Goal: Subscribe to service/newsletter

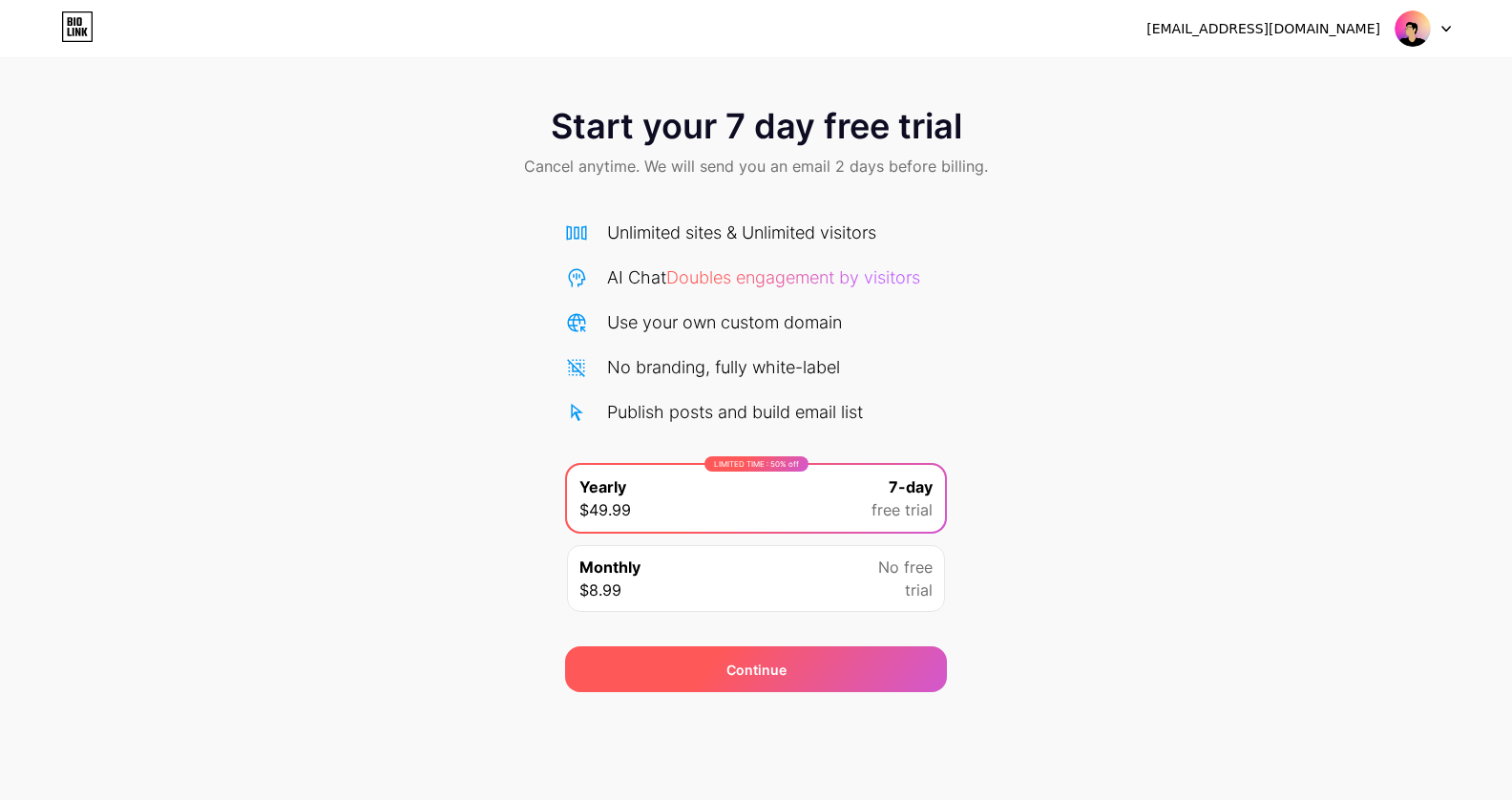
click at [665, 670] on div "Continue" at bounding box center [756, 668] width 382 height 45
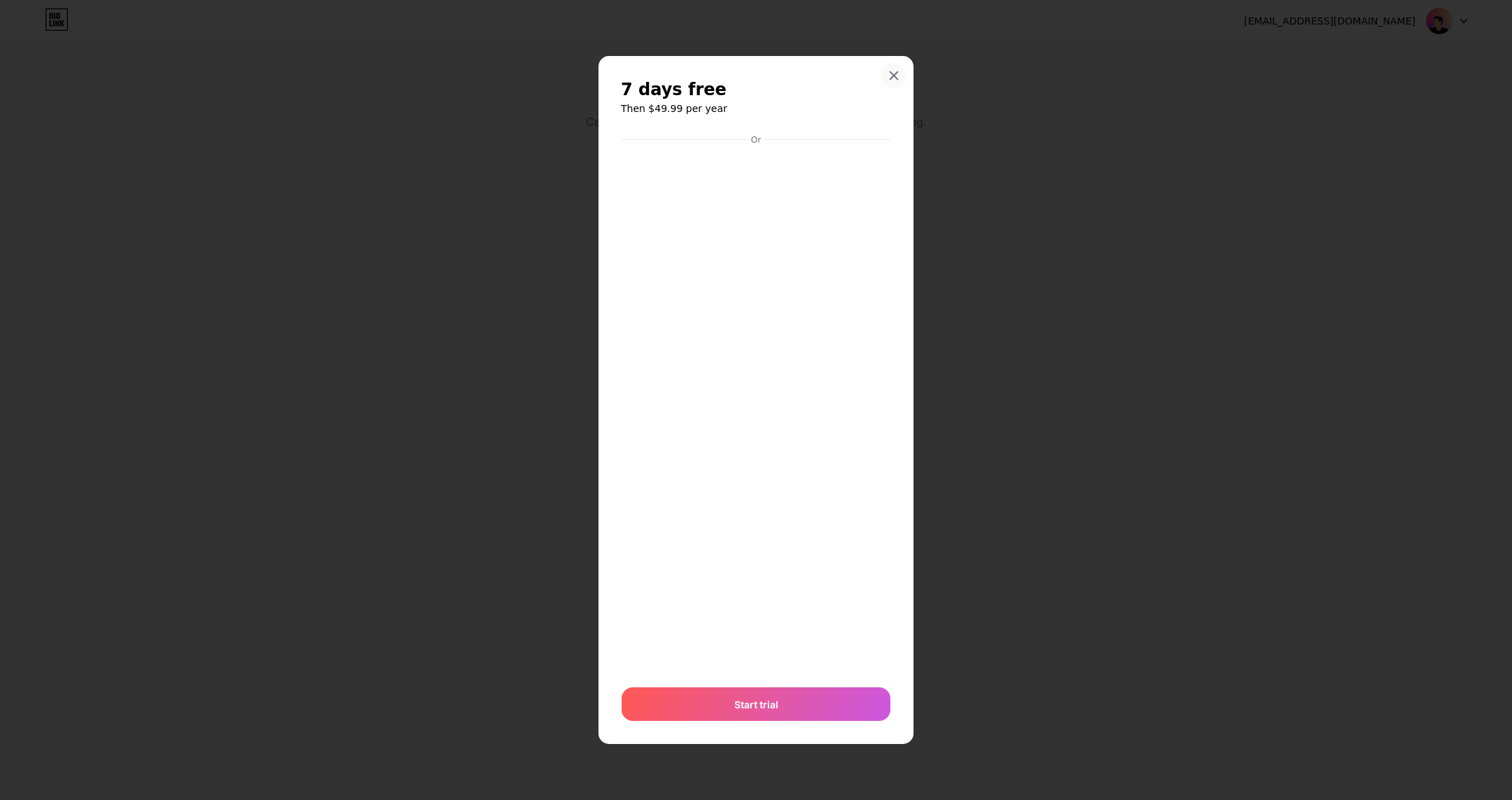
click at [895, 74] on icon at bounding box center [894, 75] width 8 height 8
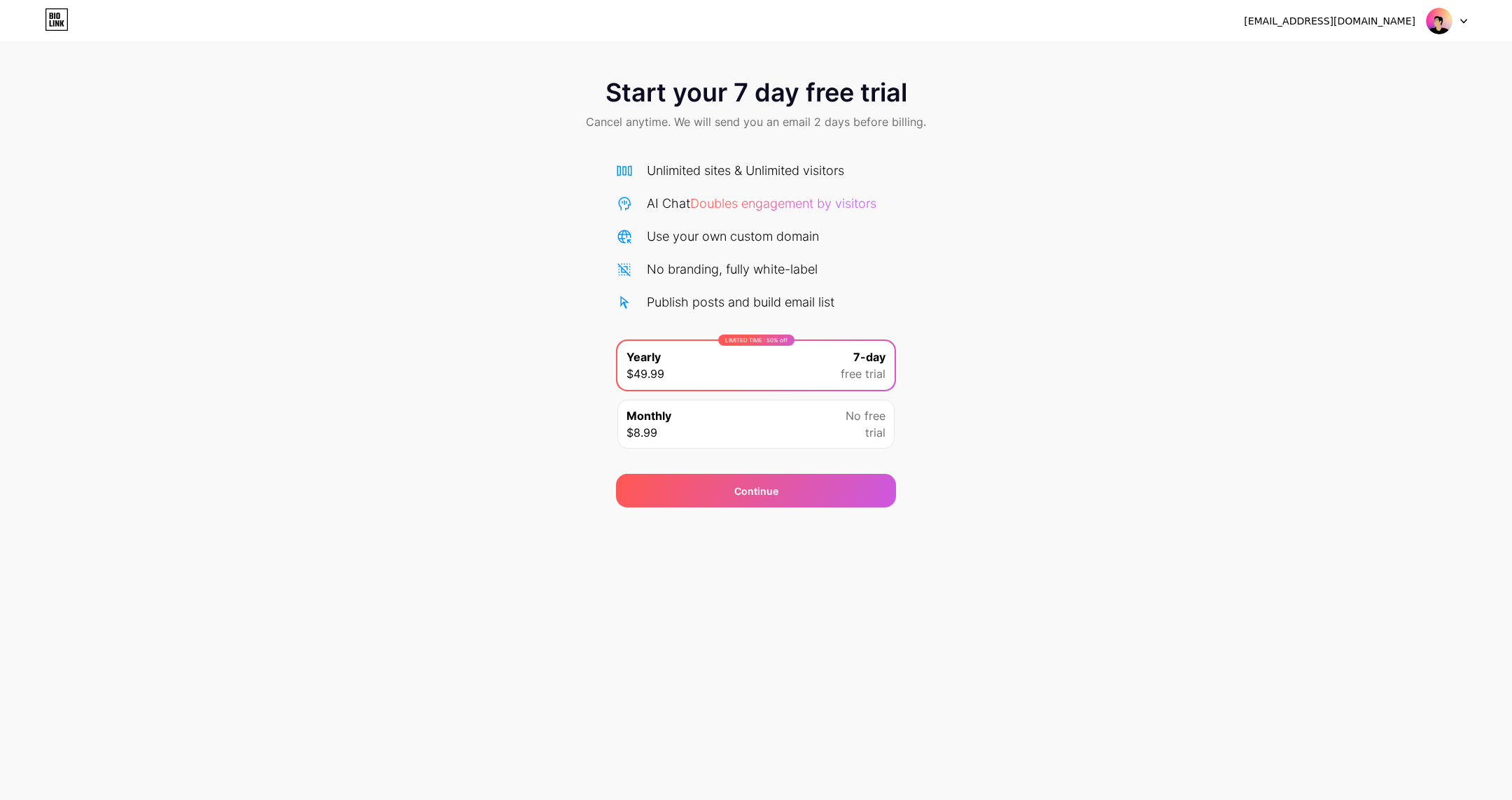
click at [698, 439] on div "Monthly $8.99 No free trial" at bounding box center [756, 423] width 277 height 49
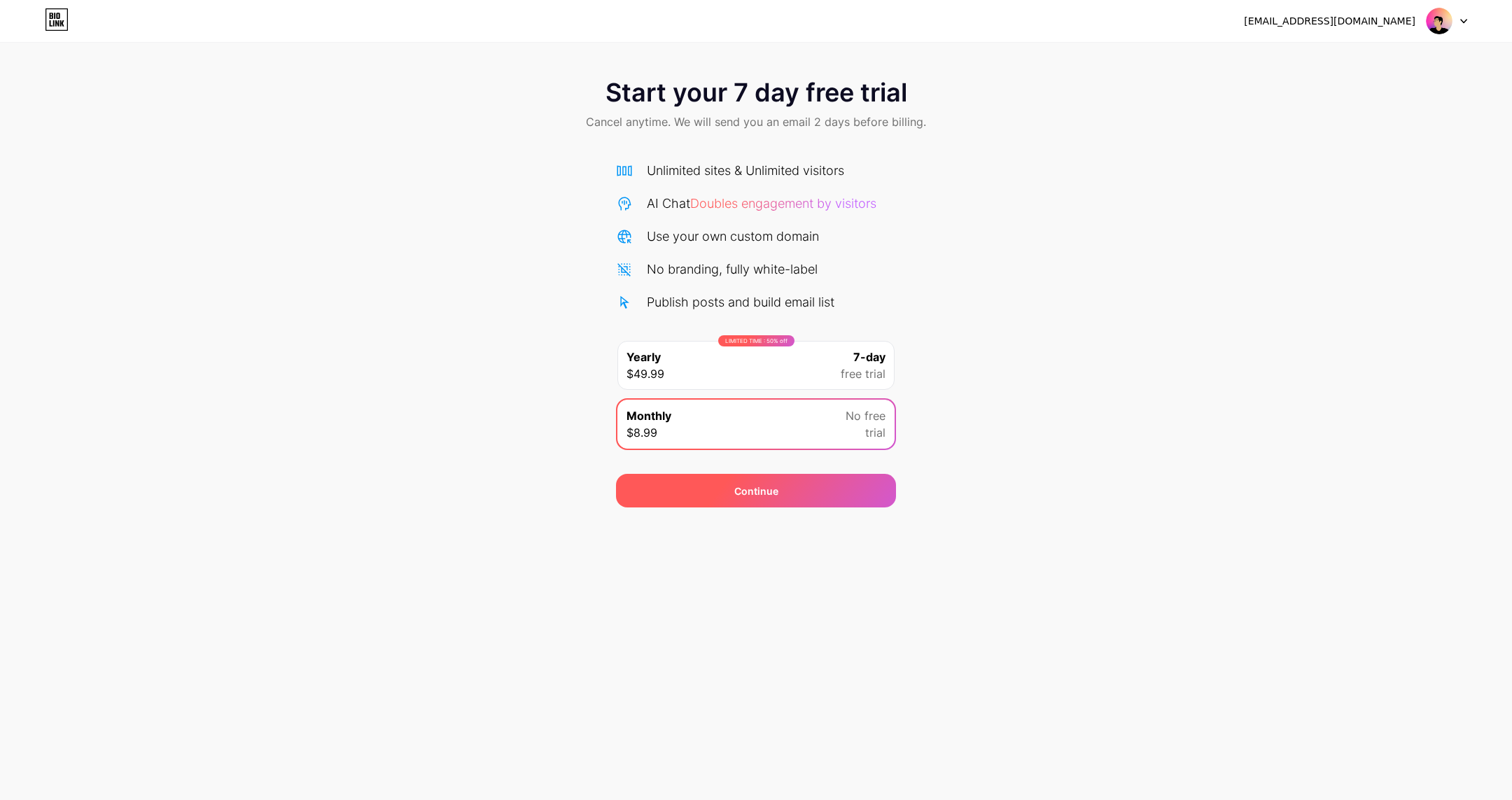
click at [707, 502] on div "Continue" at bounding box center [756, 490] width 280 height 33
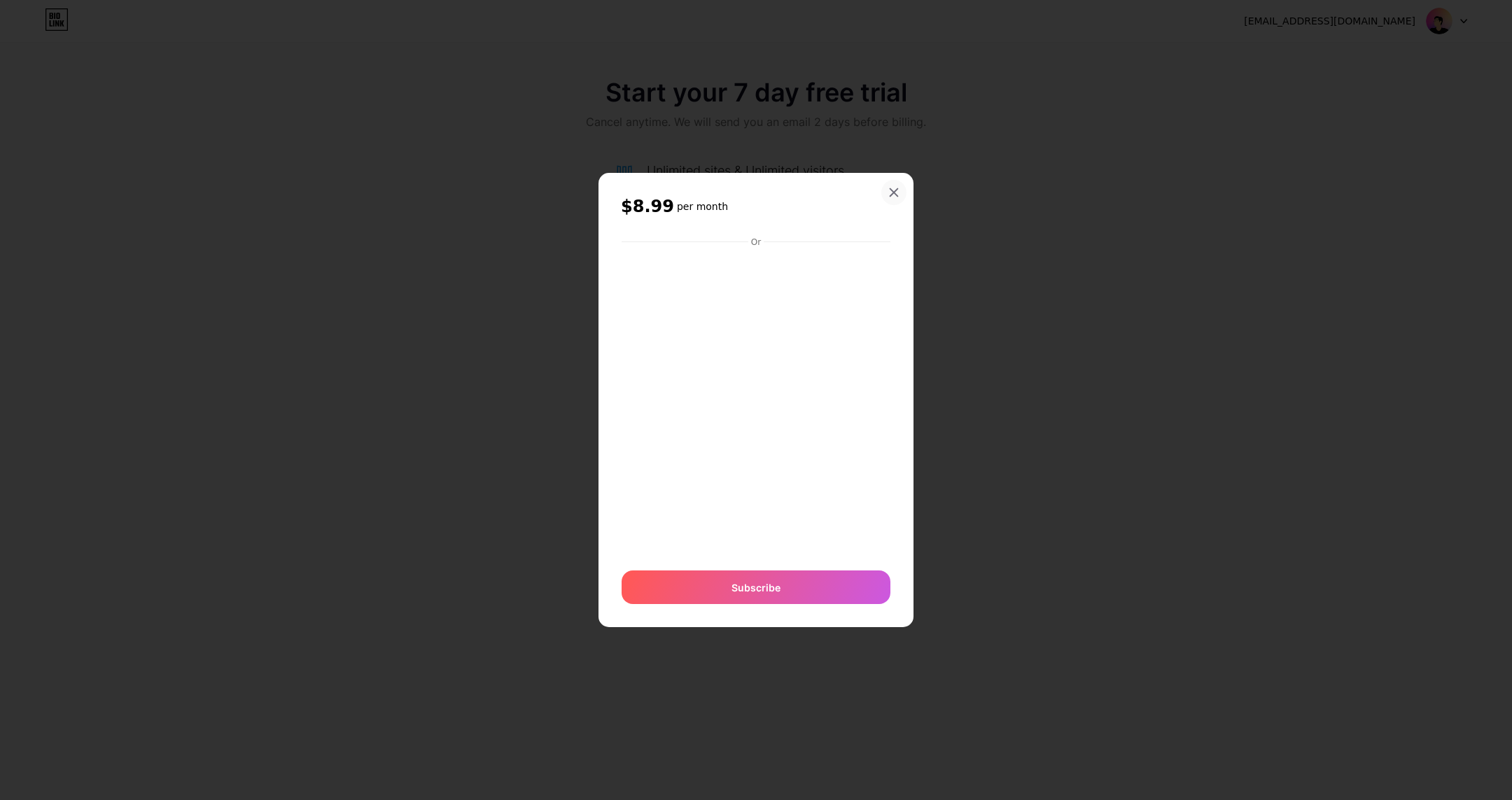
click at [896, 190] on icon at bounding box center [894, 191] width 8 height 8
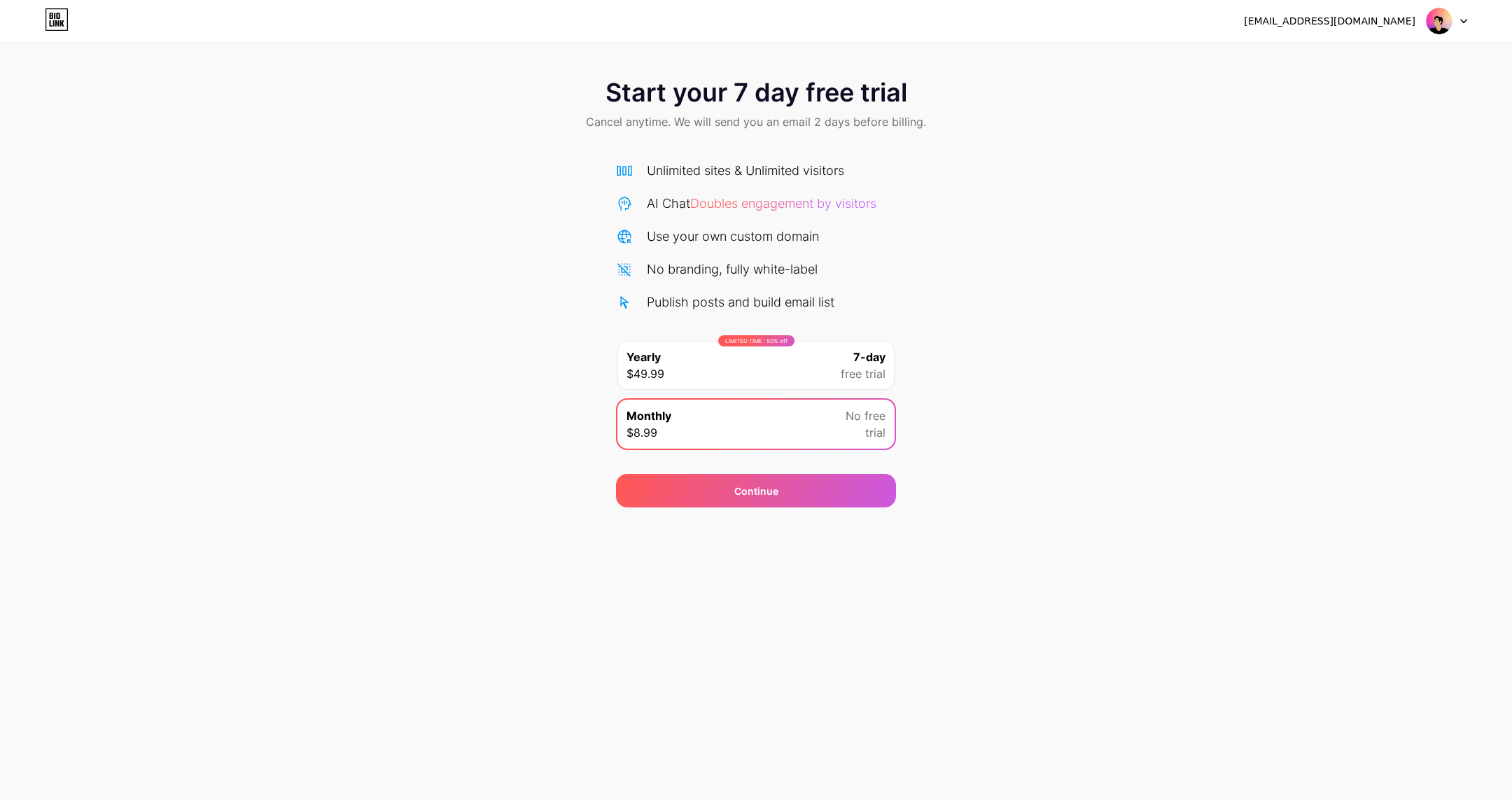
click at [736, 379] on div "LIMITED TIME : 50% off Yearly $49.99 7-day free trial" at bounding box center [756, 365] width 277 height 49
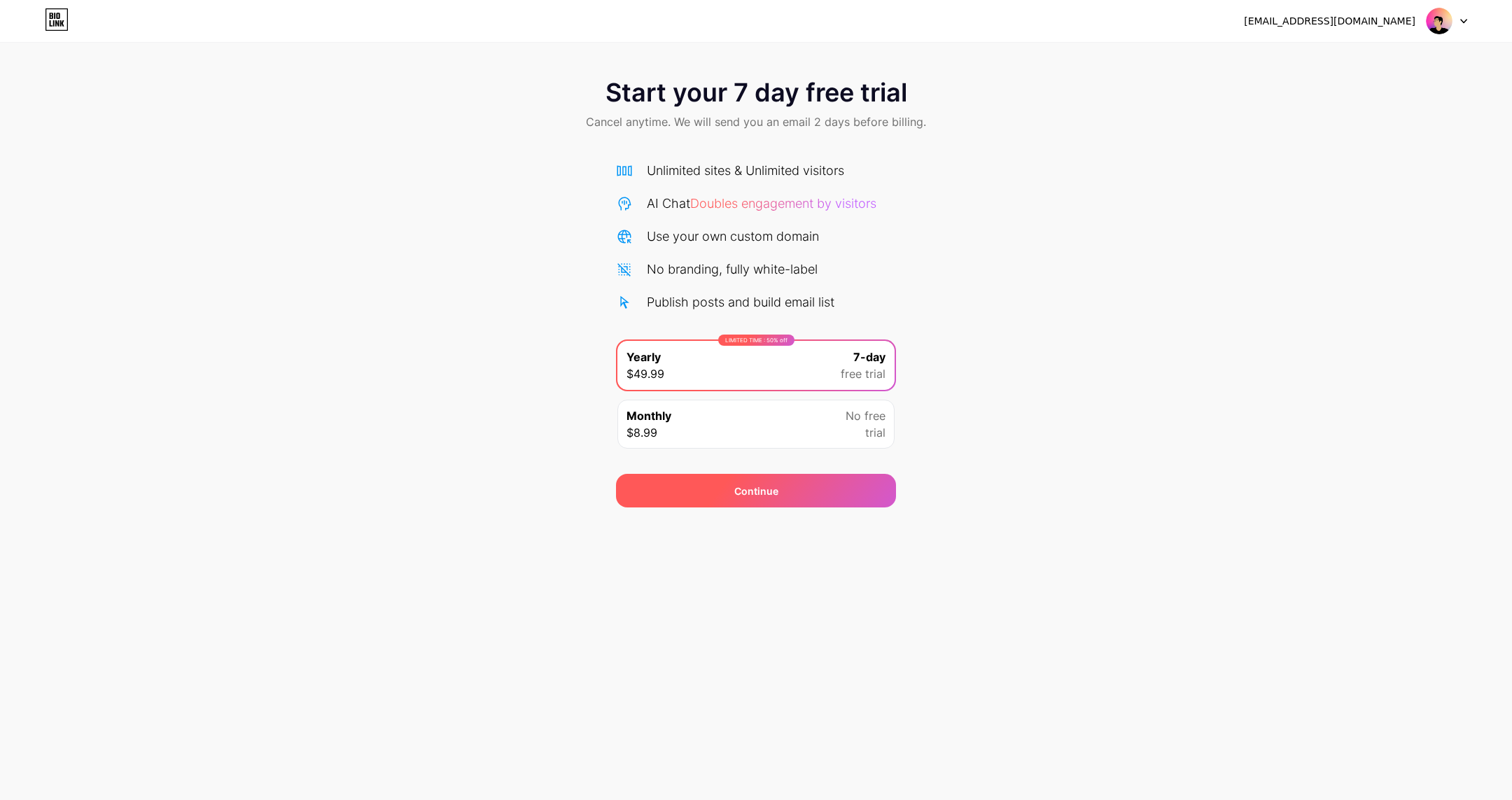
click at [753, 490] on div "Continue" at bounding box center [756, 491] width 44 height 15
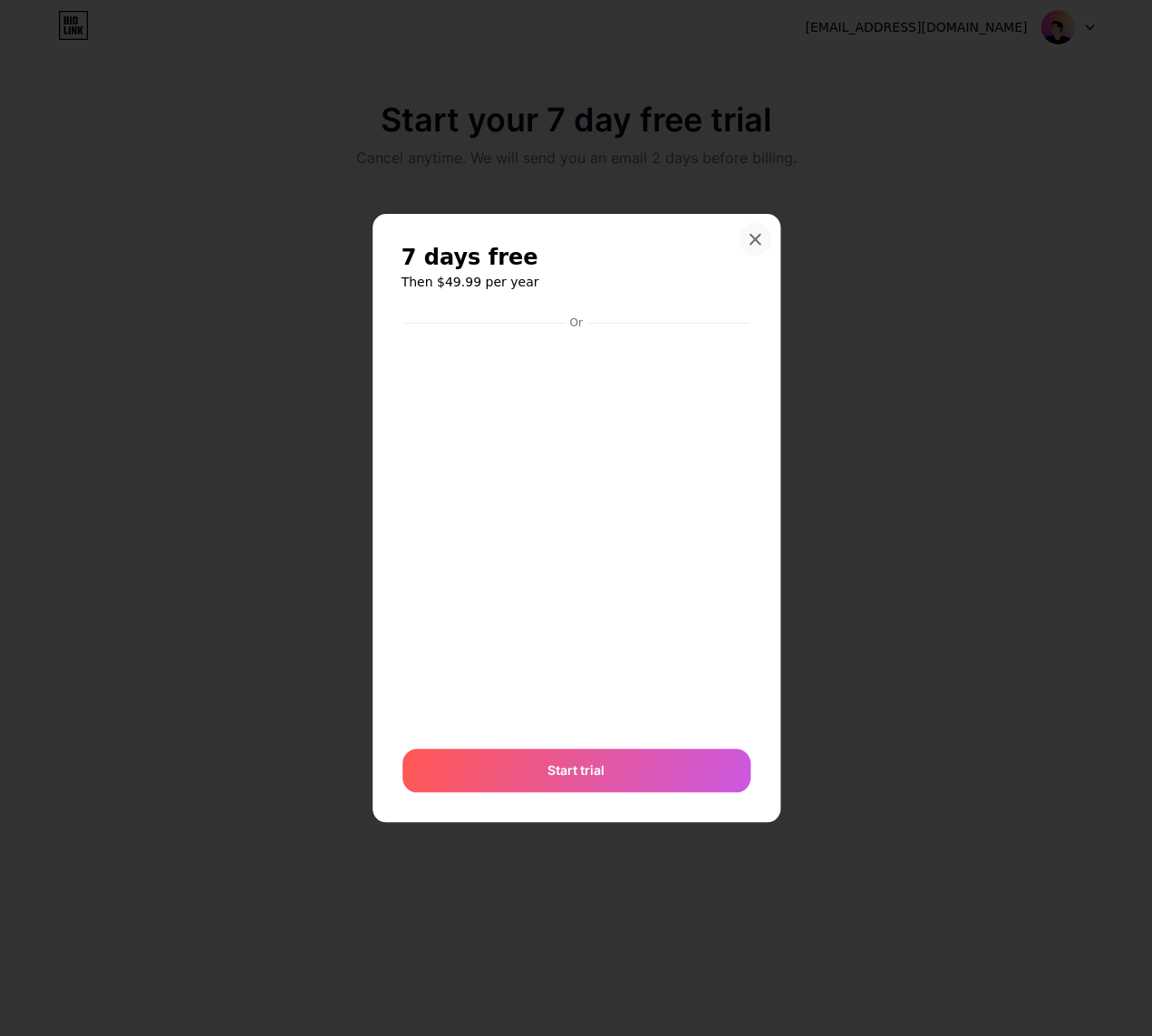
click at [754, 235] on icon at bounding box center [755, 240] width 15 height 15
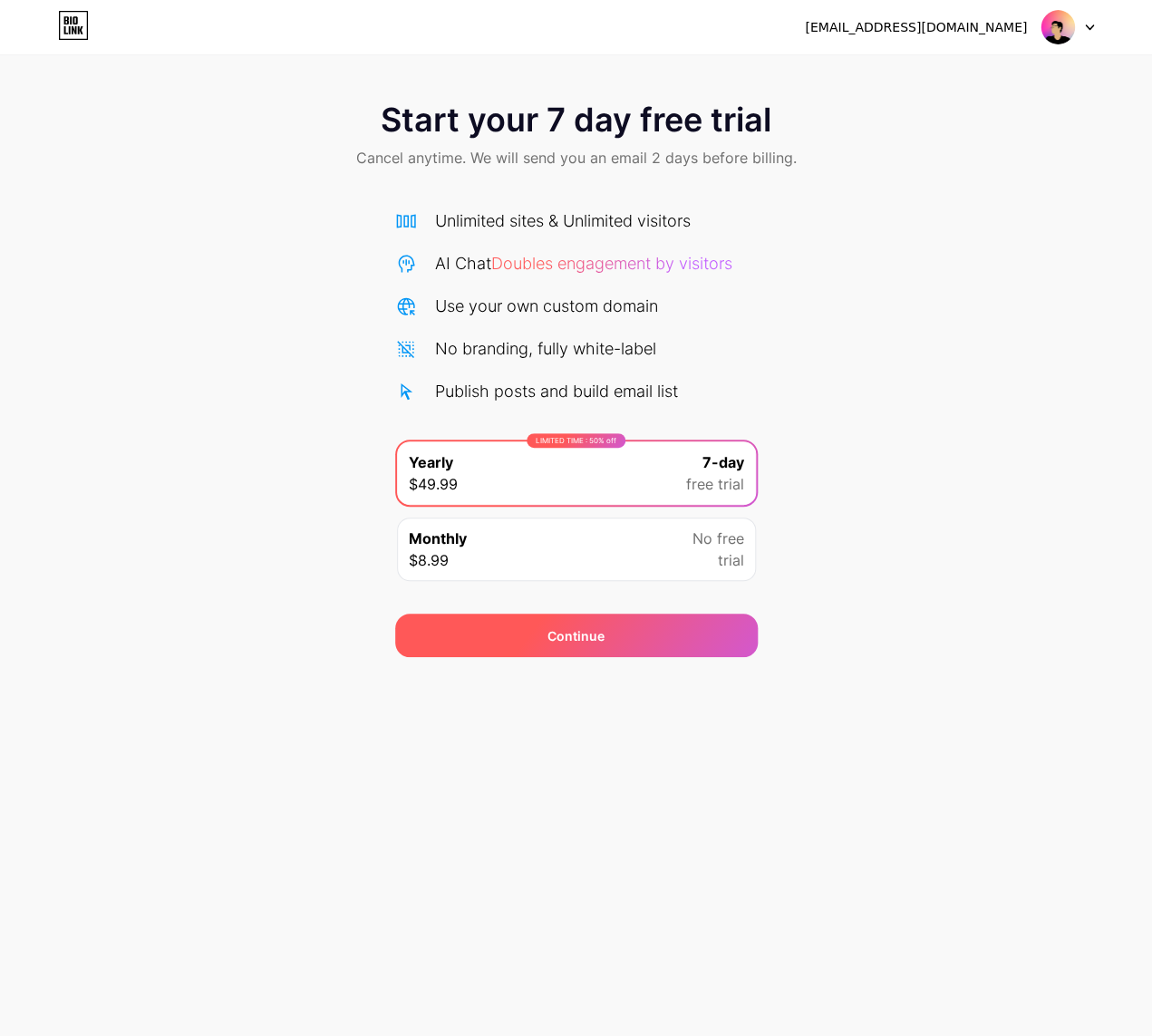
click at [575, 638] on div "Continue" at bounding box center [576, 636] width 57 height 19
